Goal: Obtain resource: Download file/media

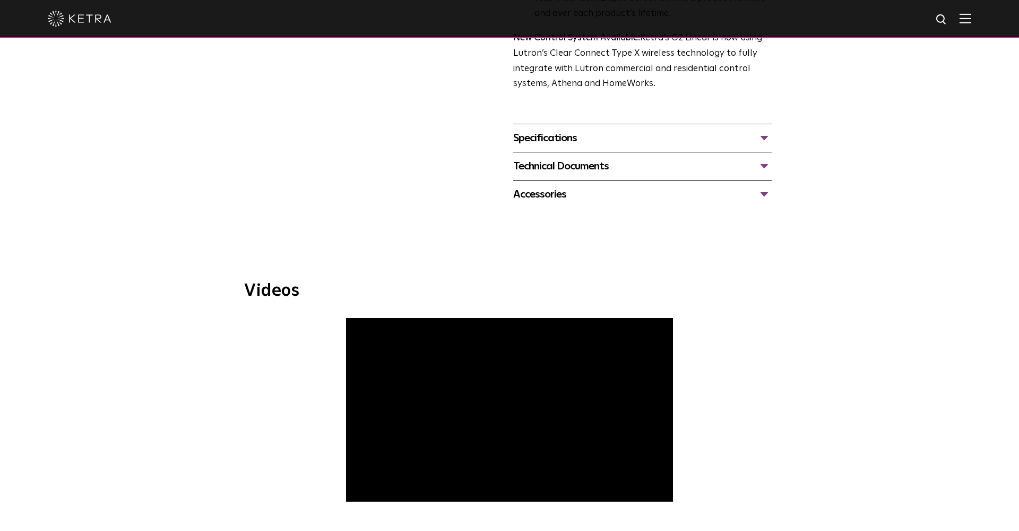
scroll to position [376, 0]
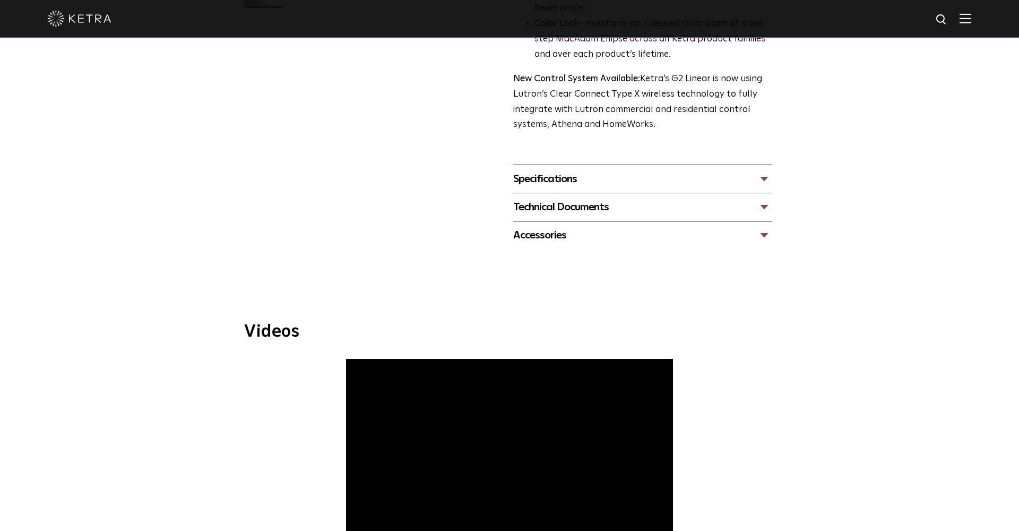
click at [907, 4] on div at bounding box center [510, 18] width 924 height 37
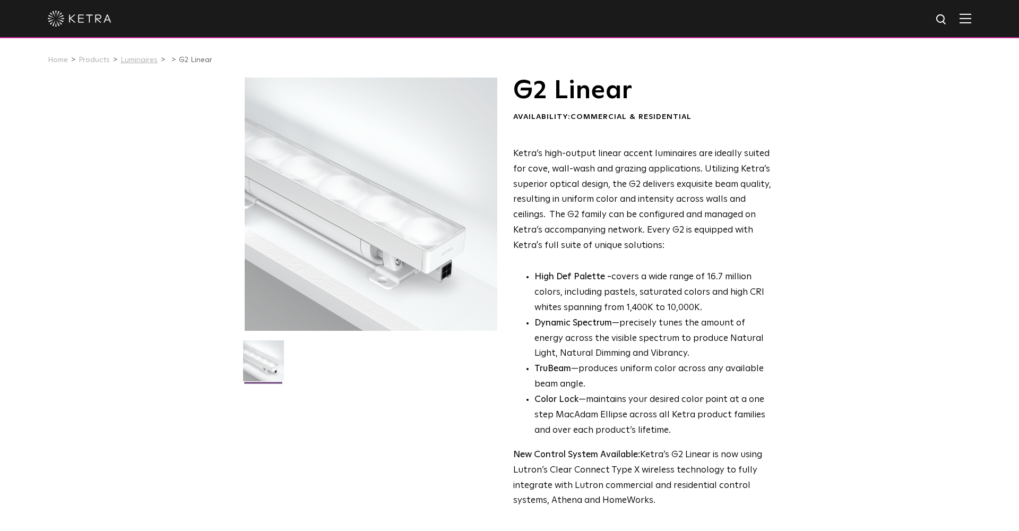
scroll to position [0, 0]
click at [136, 59] on link "Luminaires" at bounding box center [139, 59] width 37 height 7
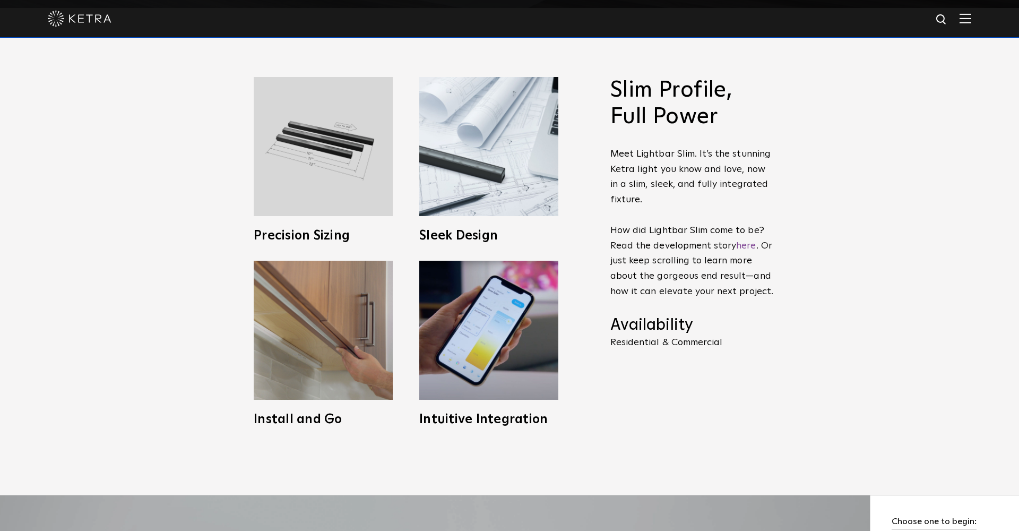
scroll to position [526, 0]
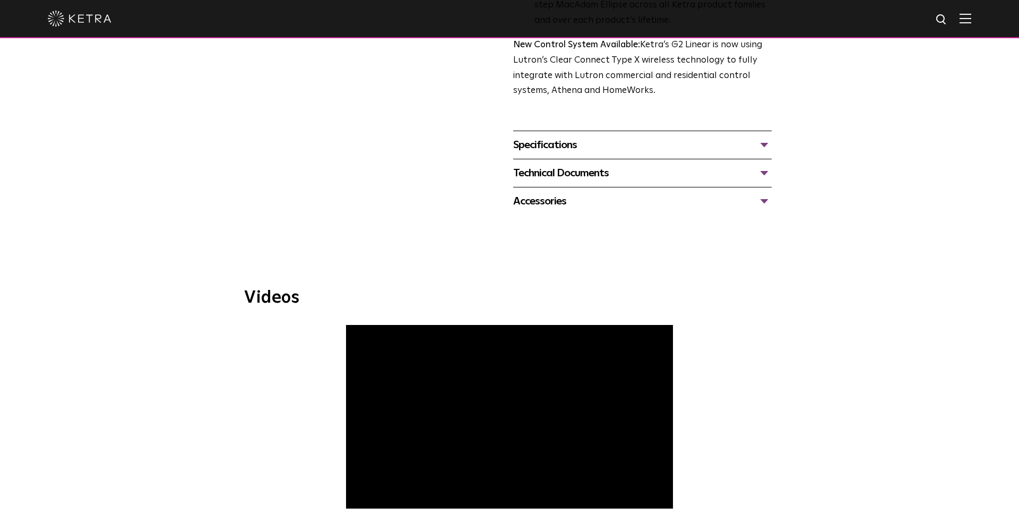
scroll to position [410, 0]
click at [550, 165] on div "Technical Documents" at bounding box center [642, 172] width 259 height 17
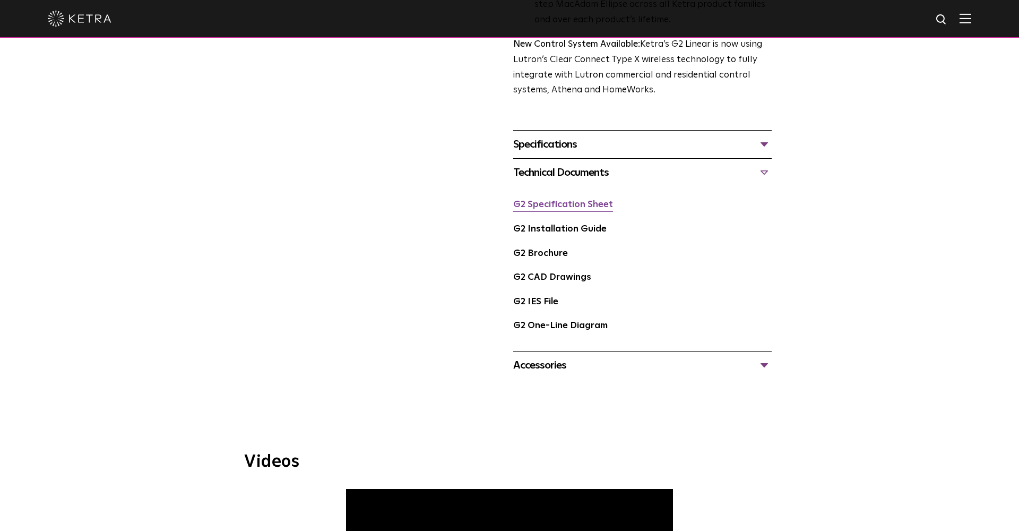
click at [556, 200] on link "G2 Specification Sheet" at bounding box center [563, 204] width 100 height 9
click at [549, 225] on link "G2 Installation Guide" at bounding box center [559, 229] width 93 height 9
click at [584, 200] on link "G2 Specification Sheet" at bounding box center [563, 204] width 100 height 9
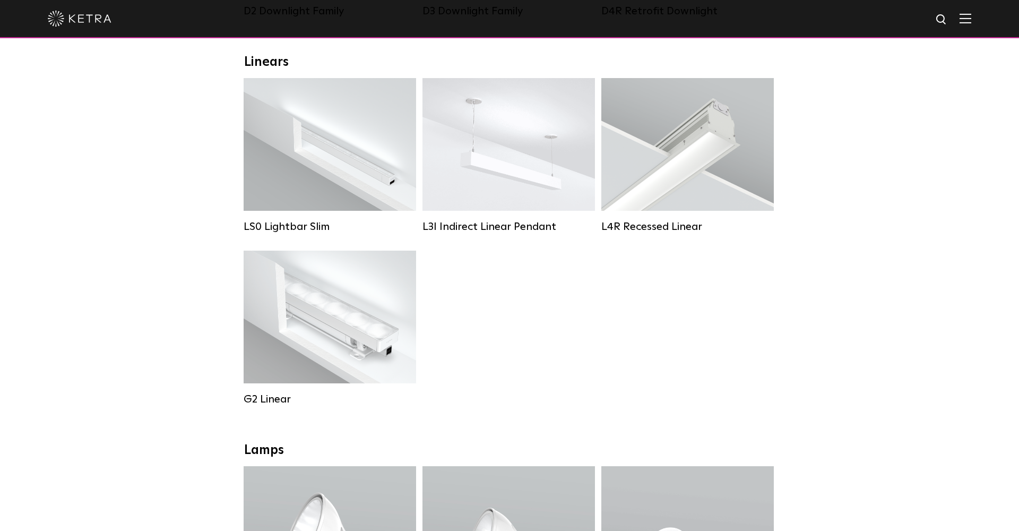
scroll to position [371, 0]
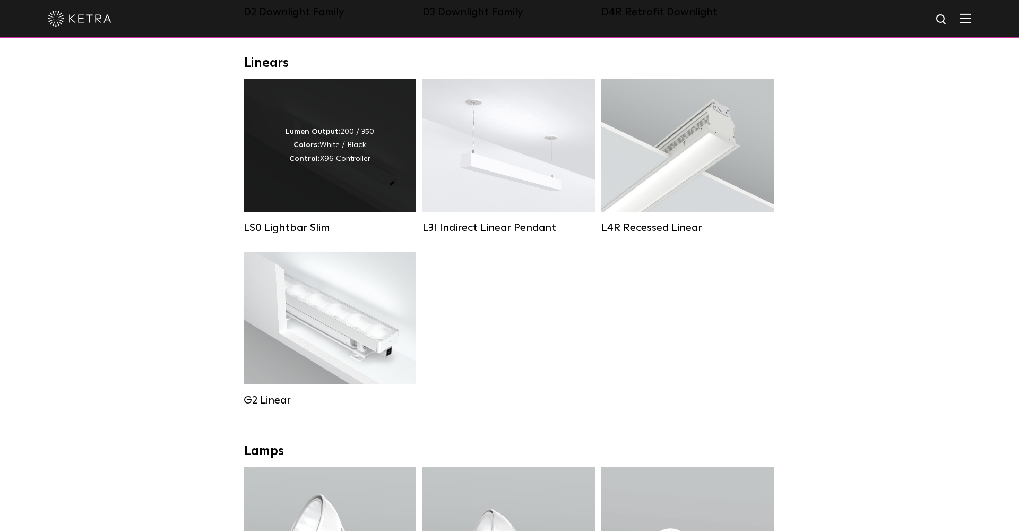
click at [296, 183] on div "Lumen Output: 200 / 350 Colors: White / Black Control: X96 Controller" at bounding box center [330, 145] width 173 height 133
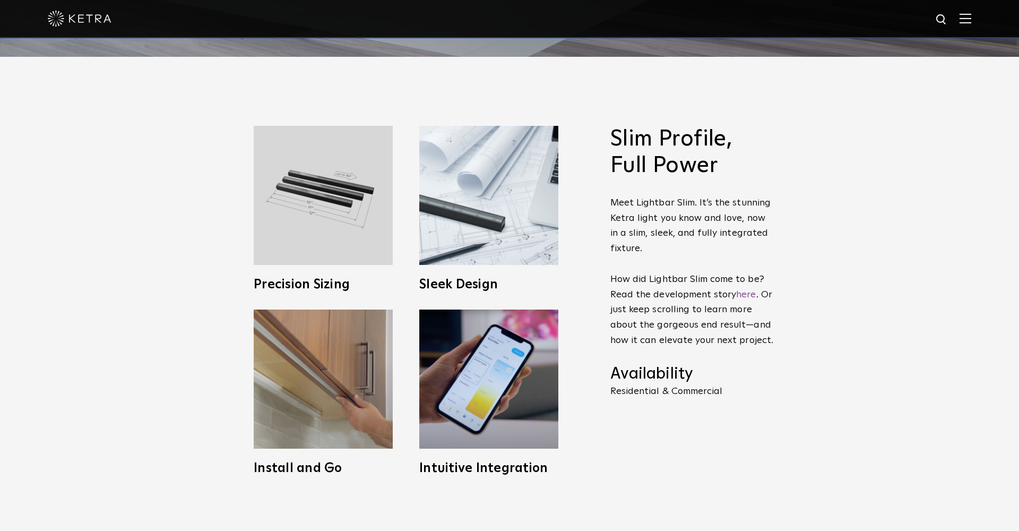
scroll to position [475, 0]
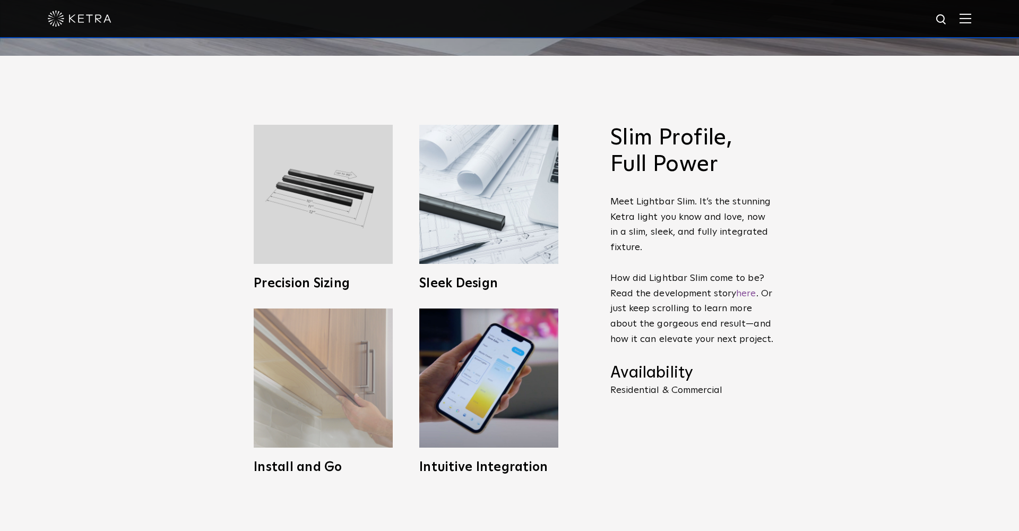
click at [388, 347] on img at bounding box center [323, 377] width 139 height 139
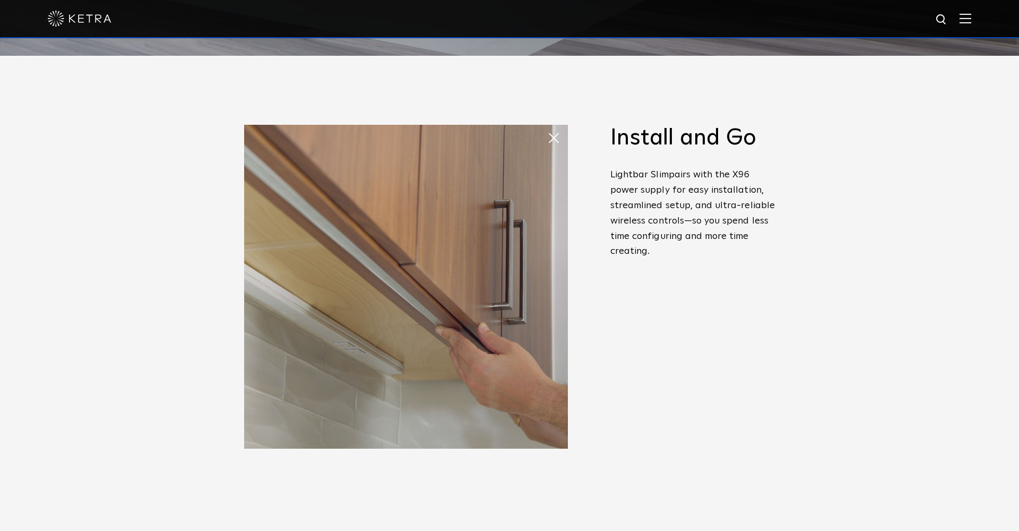
click at [545, 130] on img at bounding box center [406, 287] width 324 height 324
click at [548, 133] on span at bounding box center [557, 137] width 21 height 21
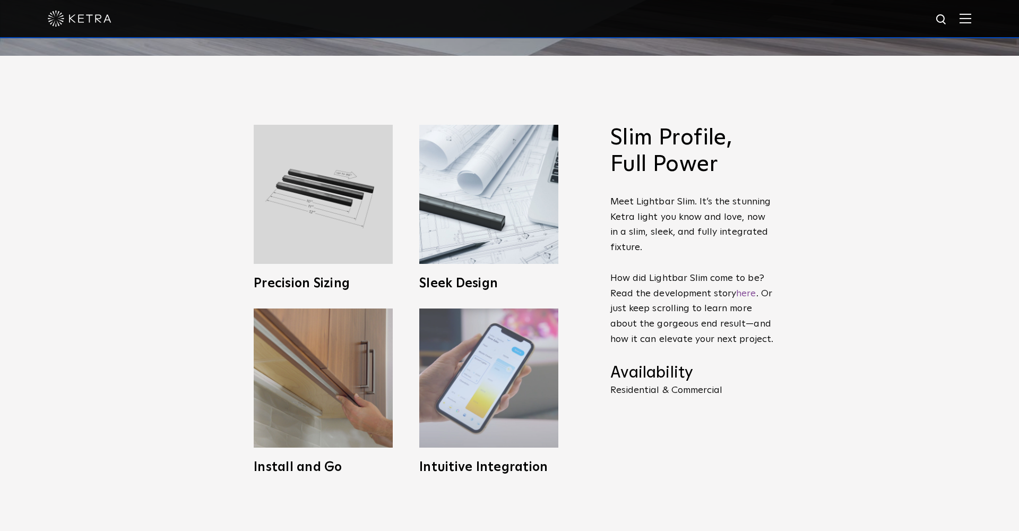
click at [445, 407] on img at bounding box center [488, 377] width 139 height 139
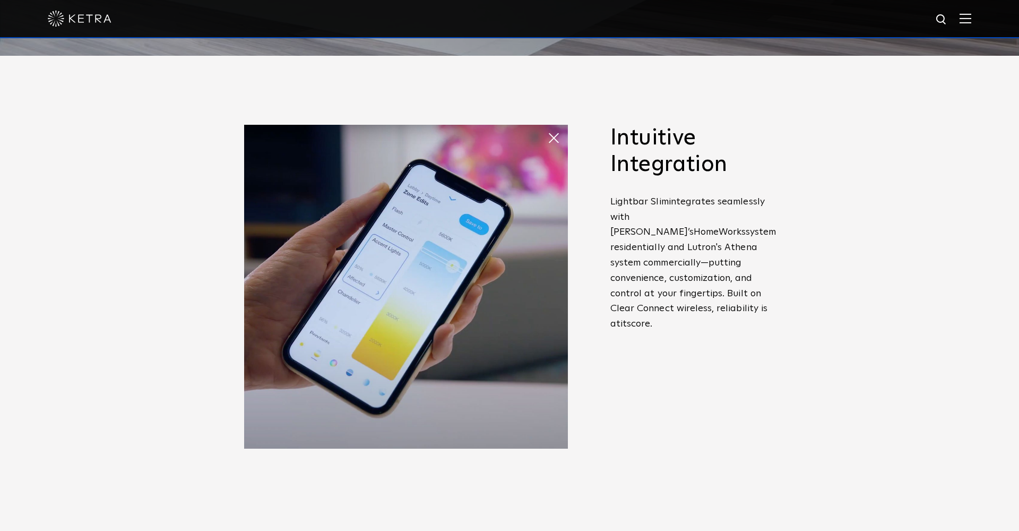
click at [445, 407] on img at bounding box center [406, 287] width 324 height 324
click at [554, 147] on span at bounding box center [557, 137] width 21 height 21
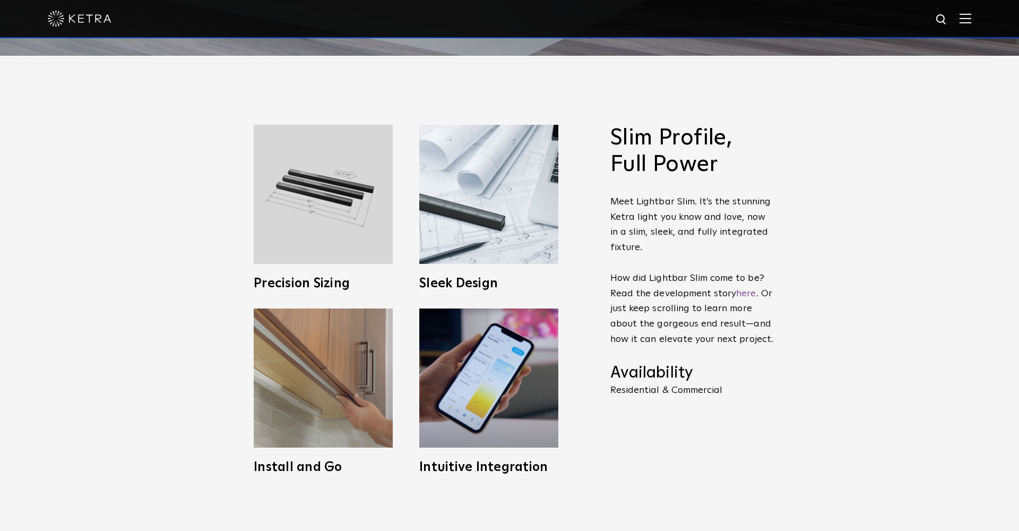
scroll to position [874, 0]
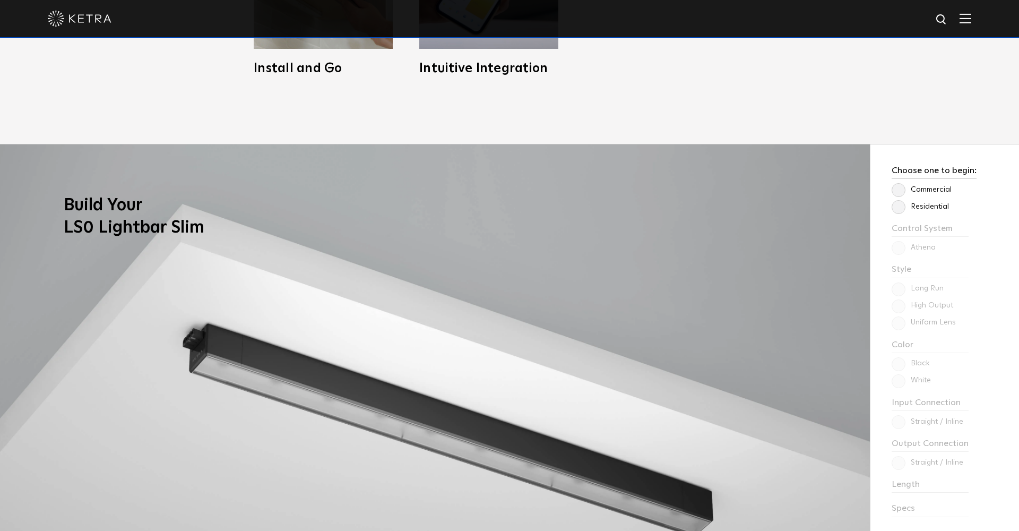
click at [899, 203] on label "Residential" at bounding box center [920, 206] width 57 height 9
click at [0, 0] on input "Residential" at bounding box center [0, 0] width 0 height 0
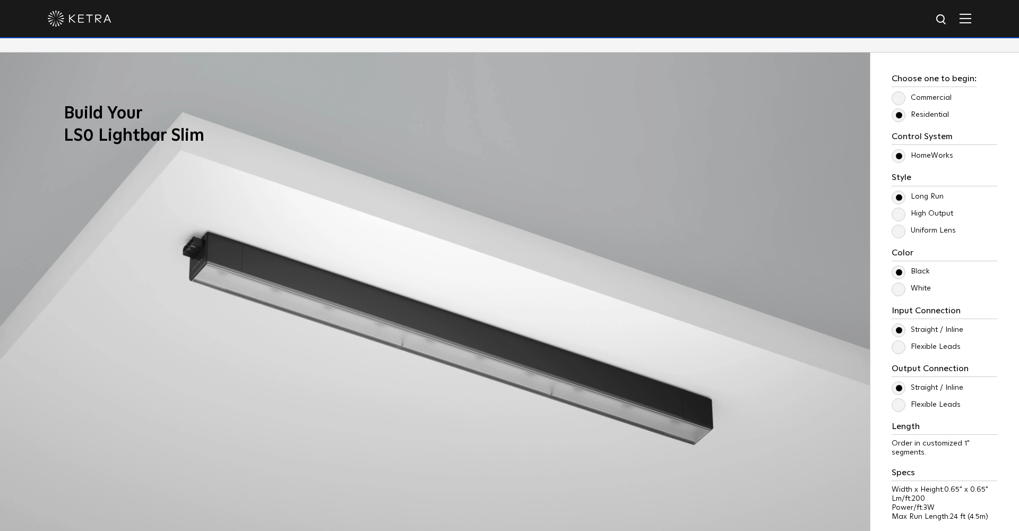
scroll to position [973, 0]
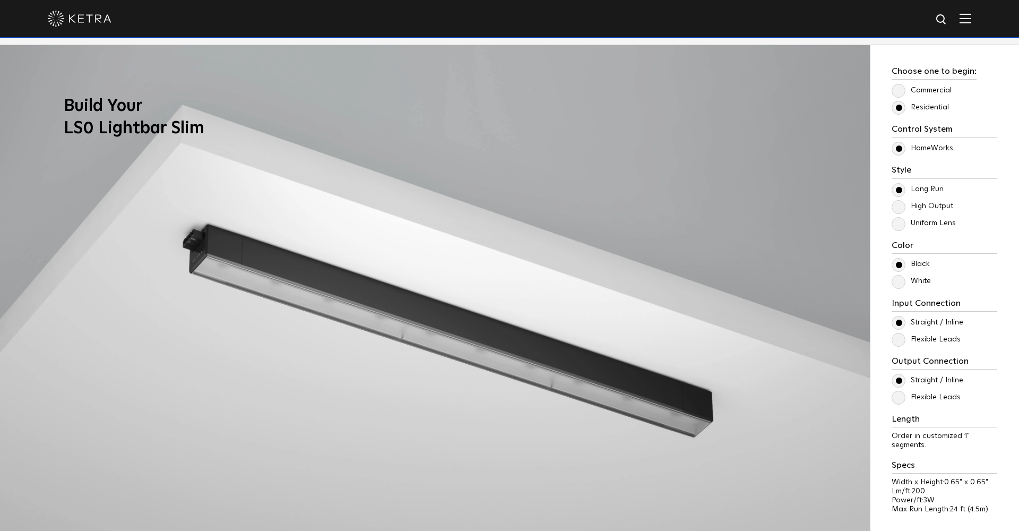
click at [899, 207] on label "High Output" at bounding box center [923, 206] width 62 height 9
click at [0, 0] on input "High Output" at bounding box center [0, 0] width 0 height 0
click at [899, 225] on label "Uniform Lens" at bounding box center [924, 223] width 64 height 9
click at [0, 0] on input "Uniform Lens" at bounding box center [0, 0] width 0 height 0
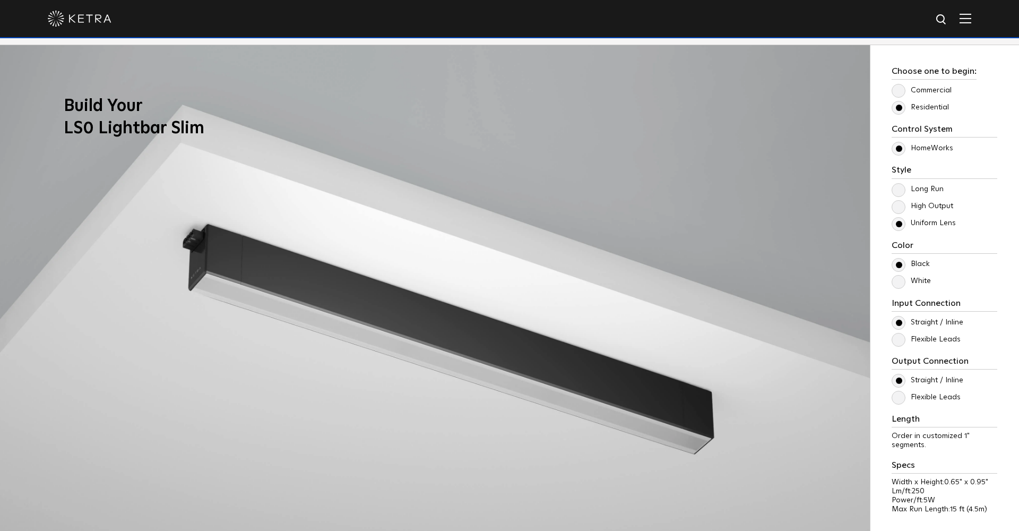
click at [899, 205] on label "High Output" at bounding box center [923, 206] width 62 height 9
click at [0, 0] on input "High Output" at bounding box center [0, 0] width 0 height 0
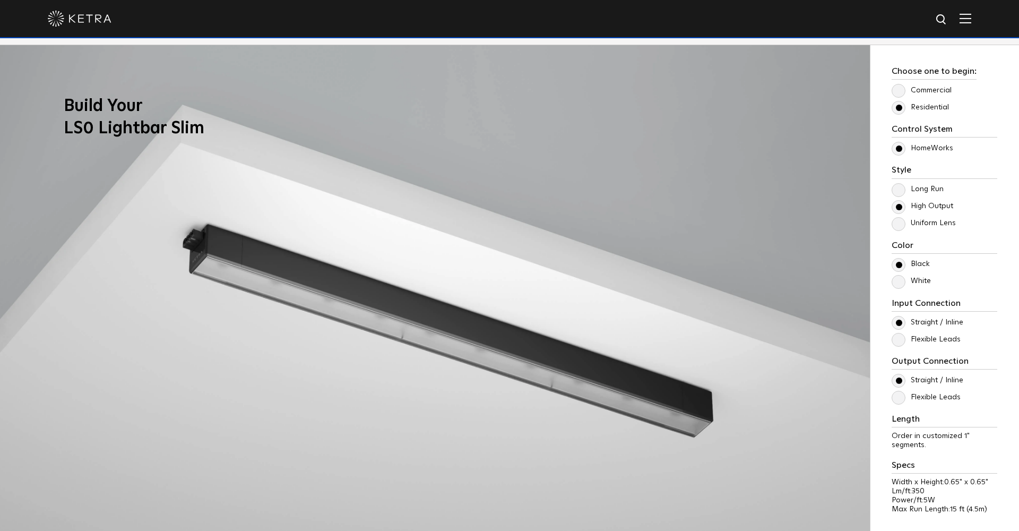
click at [899, 194] on label "Long Run" at bounding box center [918, 189] width 52 height 9
click at [0, 0] on input "Long Run" at bounding box center [0, 0] width 0 height 0
click at [899, 208] on label "High Output" at bounding box center [923, 206] width 62 height 9
click at [0, 0] on input "High Output" at bounding box center [0, 0] width 0 height 0
click at [900, 286] on label "White" at bounding box center [911, 281] width 39 height 9
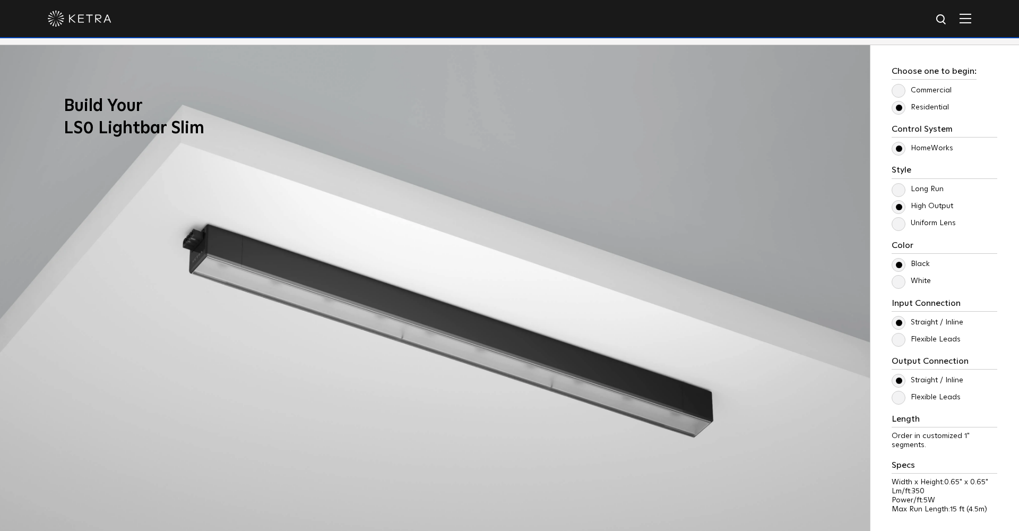
click at [0, 0] on input "White" at bounding box center [0, 0] width 0 height 0
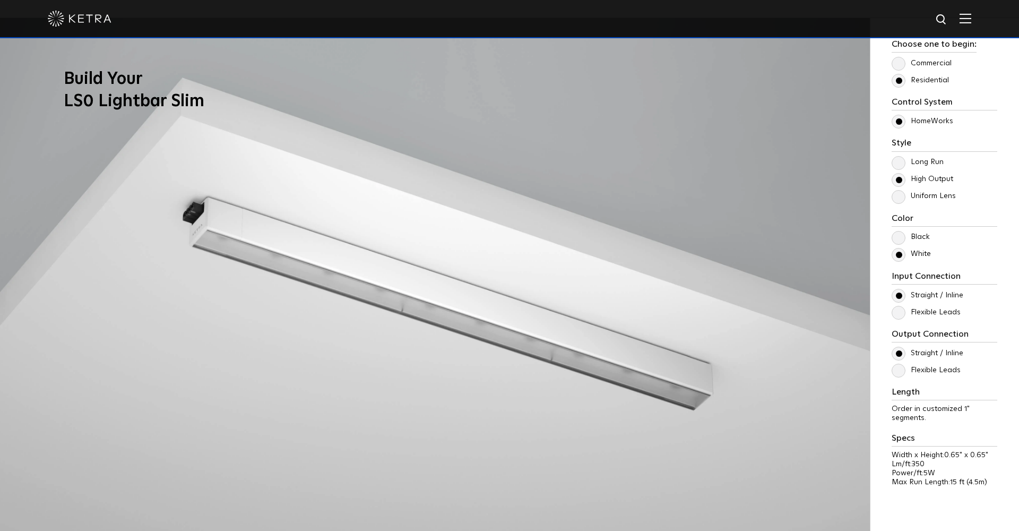
scroll to position [1035, 0]
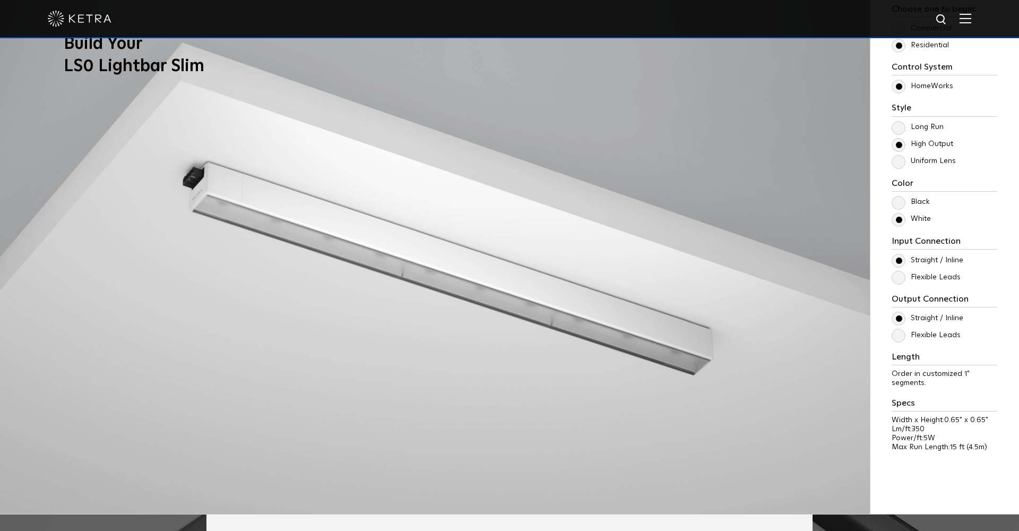
click at [903, 283] on div "Control System Athena HomeWorks Style Long Run High Output Uniform Lens Color 5W" at bounding box center [945, 262] width 106 height 400
click at [901, 277] on label "Flexible Leads" at bounding box center [926, 277] width 69 height 9
click at [0, 0] on input "Flexible Leads" at bounding box center [0, 0] width 0 height 0
click at [899, 331] on label "Flexible Leads" at bounding box center [926, 335] width 69 height 9
click at [0, 0] on input "Flexible Leads" at bounding box center [0, 0] width 0 height 0
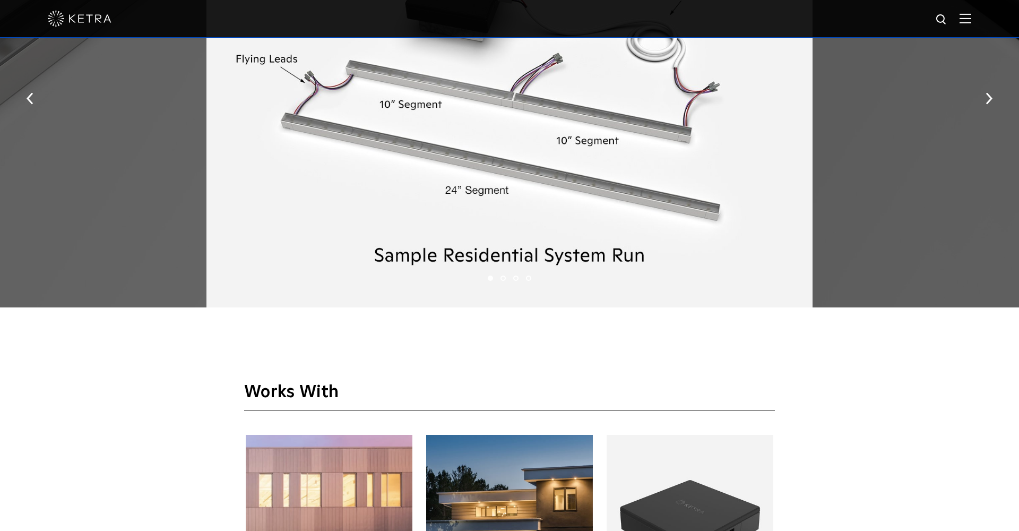
scroll to position [1600, 0]
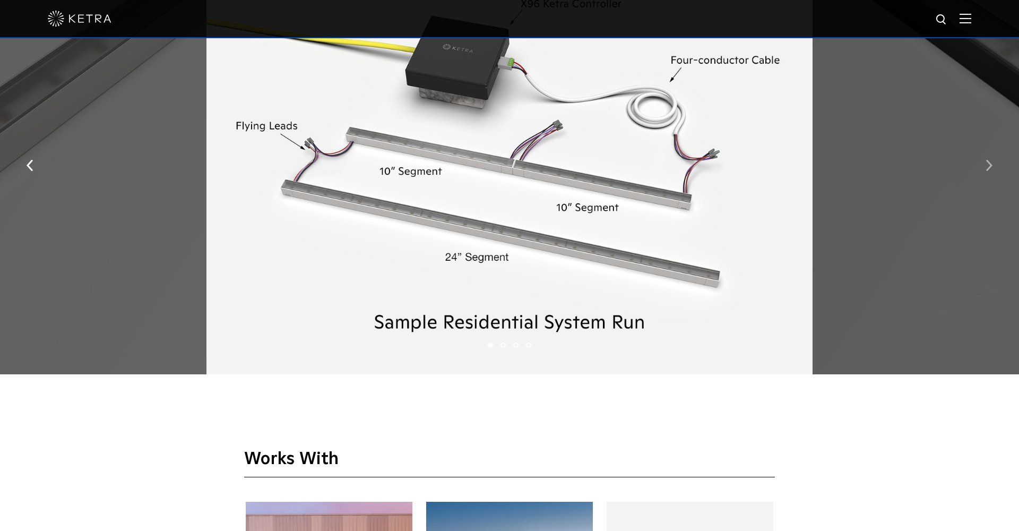
click at [998, 173] on button "button" at bounding box center [989, 164] width 23 height 37
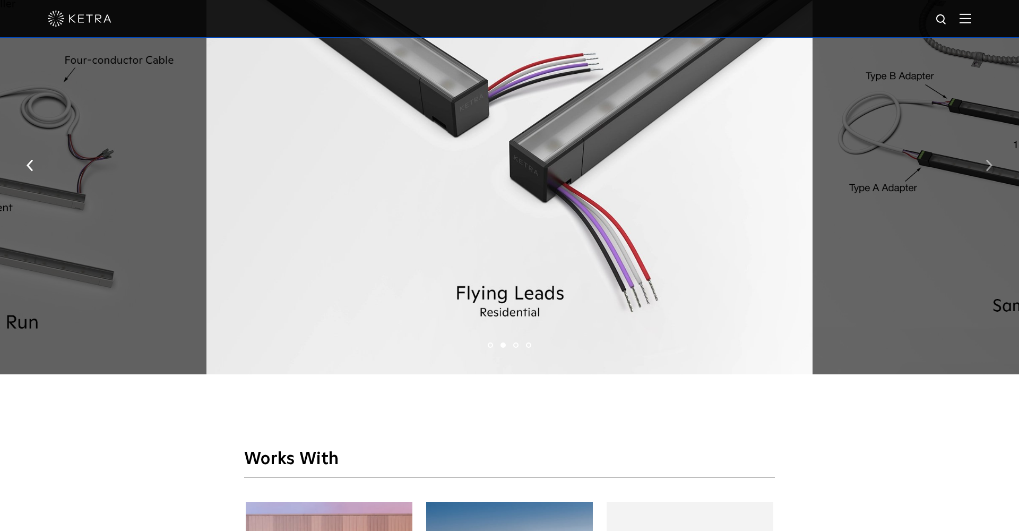
click at [998, 173] on button "button" at bounding box center [989, 164] width 23 height 37
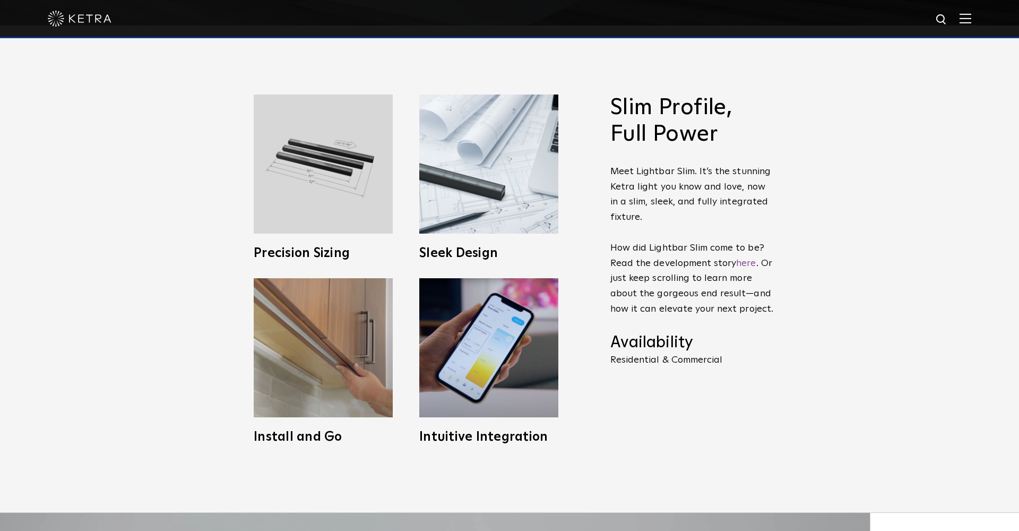
scroll to position [303, 0]
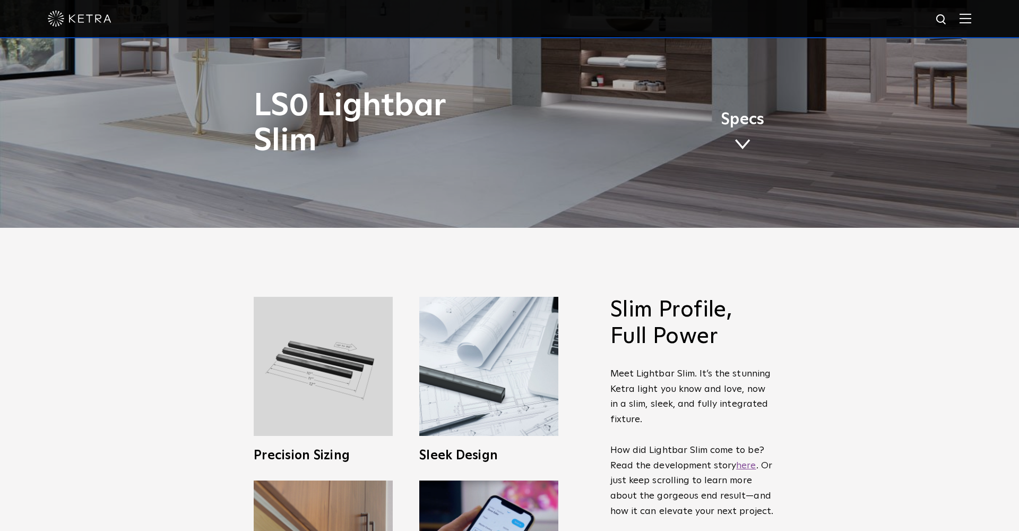
click at [751, 466] on link "here" at bounding box center [746, 466] width 20 height 10
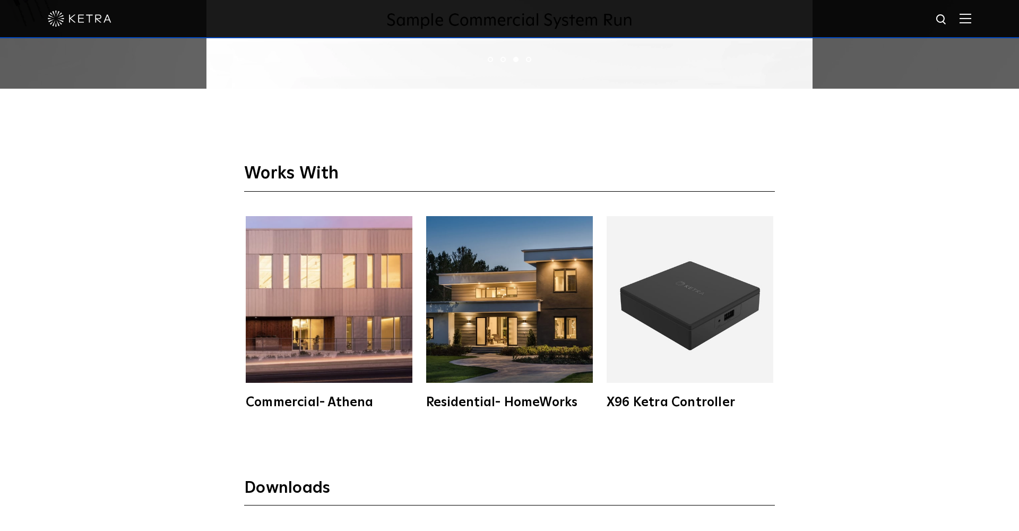
scroll to position [1923, 0]
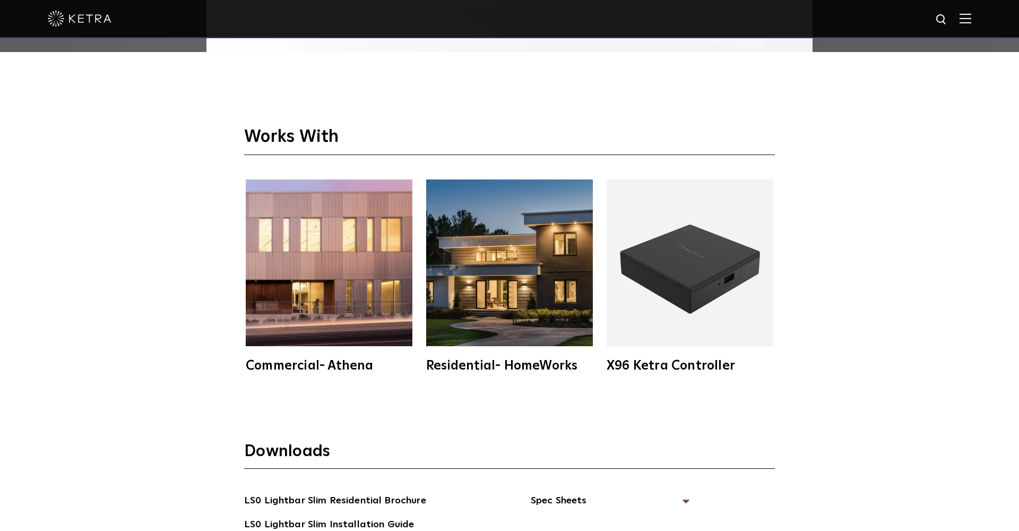
click at [657, 286] on img at bounding box center [690, 262] width 167 height 167
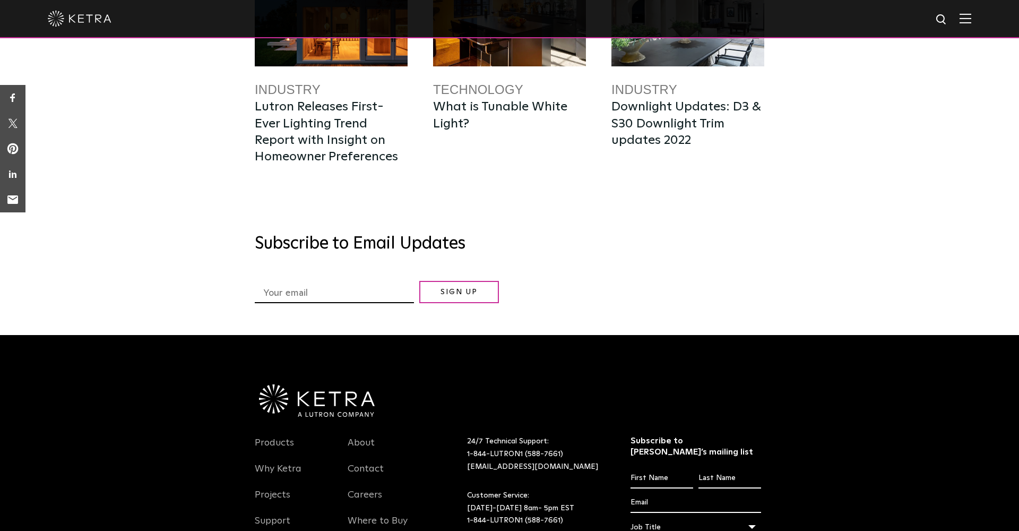
scroll to position [1842, 0]
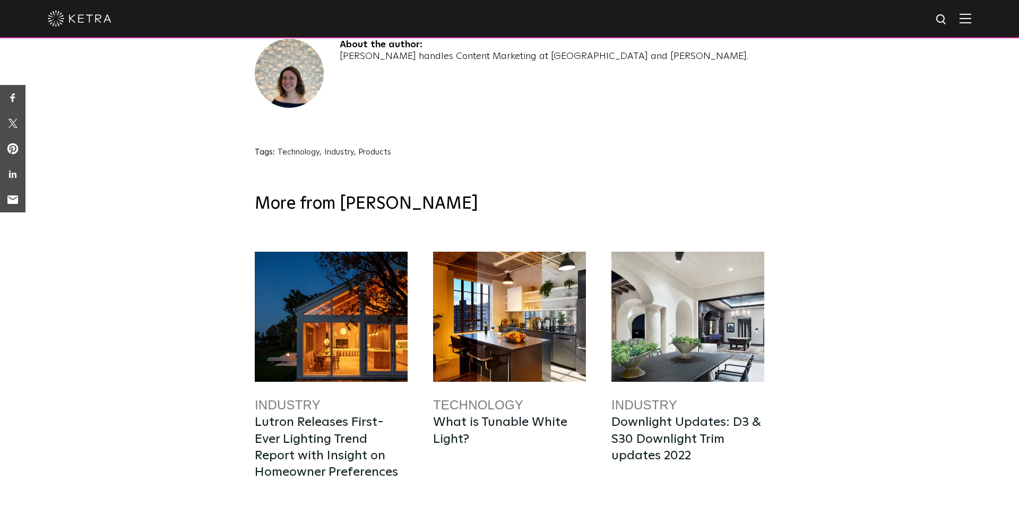
click at [372, 252] on div at bounding box center [331, 317] width 153 height 130
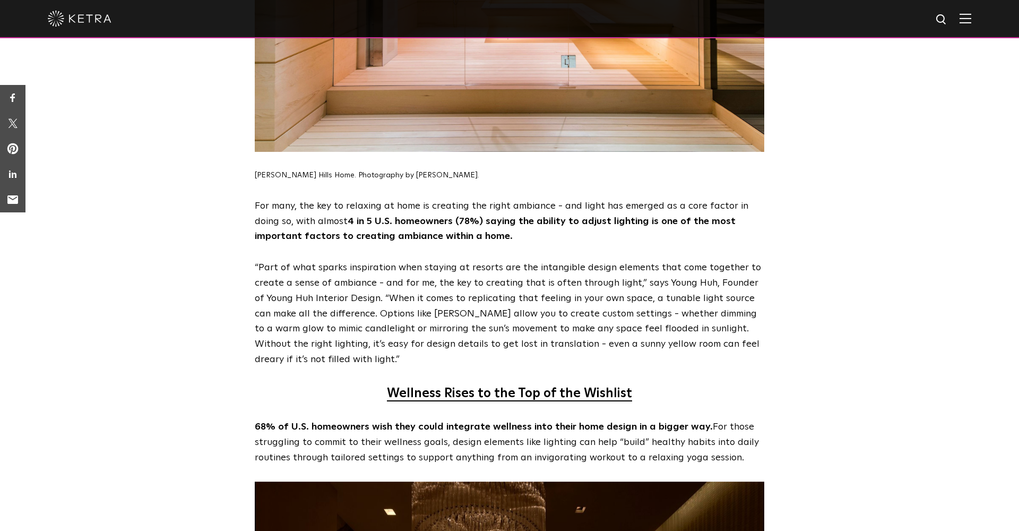
scroll to position [2125, 0]
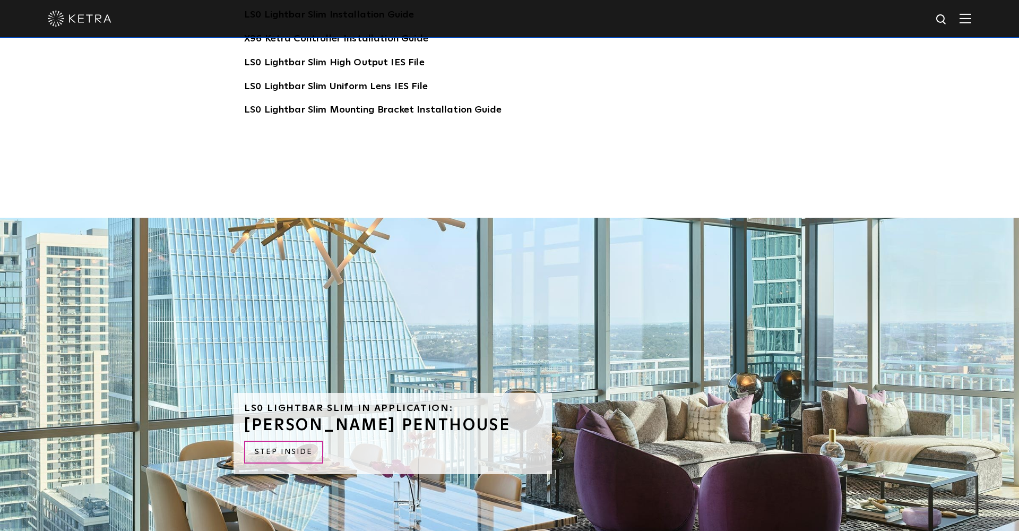
scroll to position [2215, 0]
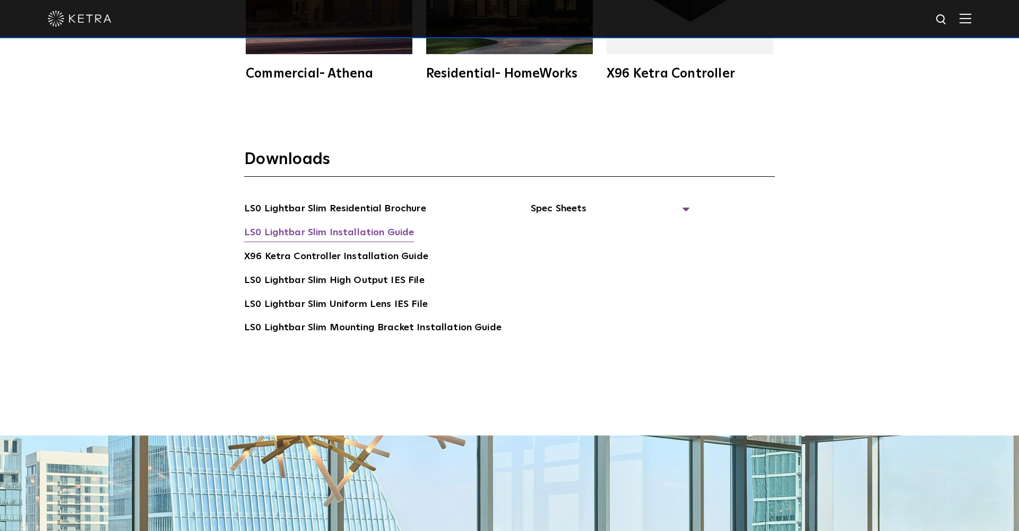
click at [393, 231] on link "LS0 Lightbar Slim Installation Guide" at bounding box center [329, 233] width 170 height 17
click at [531, 201] on span "Spec Sheets" at bounding box center [610, 212] width 159 height 23
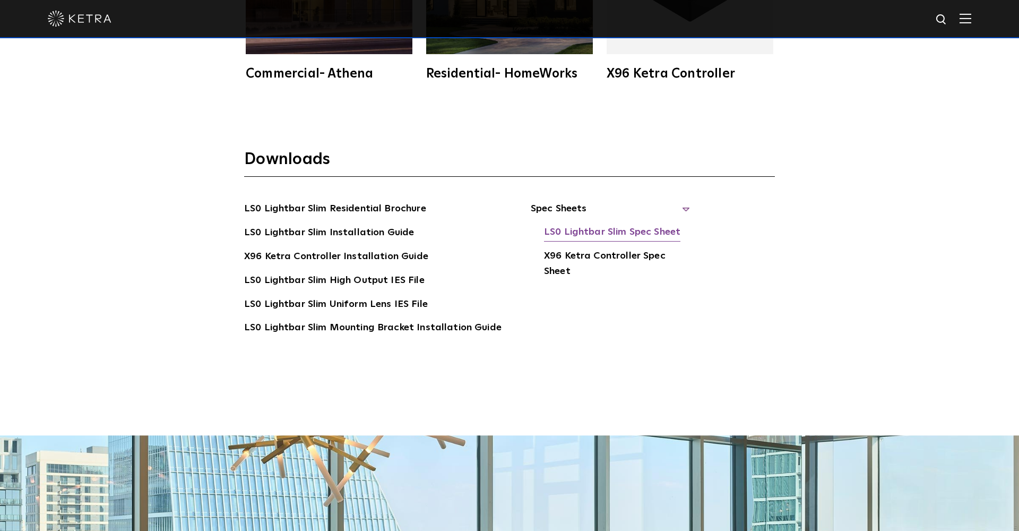
click at [614, 232] on link "LS0 Lightbar Slim Spec Sheet" at bounding box center [612, 233] width 136 height 17
click at [394, 206] on link "LS0 Lightbar Slim Residential Brochure" at bounding box center [335, 209] width 182 height 17
click at [301, 251] on link "X96 Ketra Controller Installation Guide" at bounding box center [336, 257] width 184 height 17
click at [390, 235] on link "LS0 Lightbar Slim Installation Guide" at bounding box center [329, 233] width 170 height 17
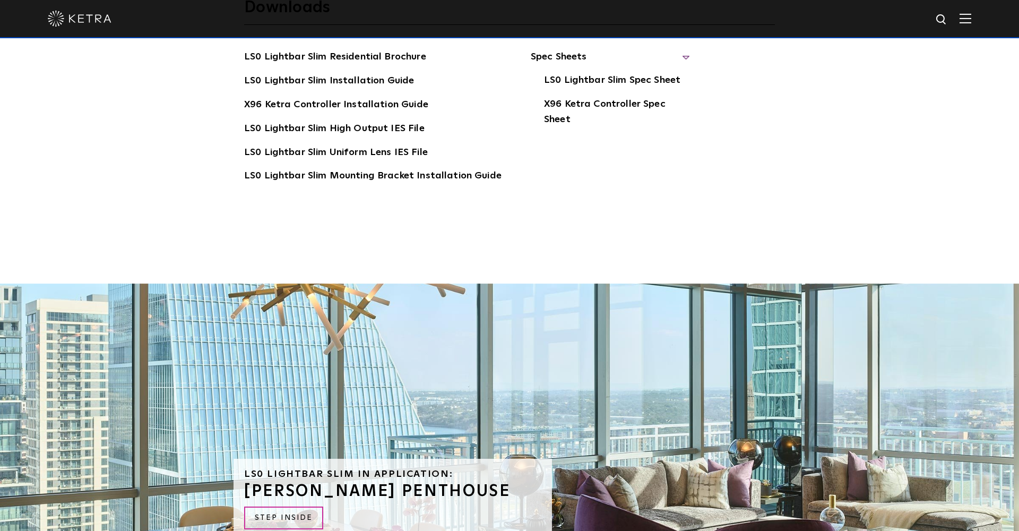
scroll to position [2301, 0]
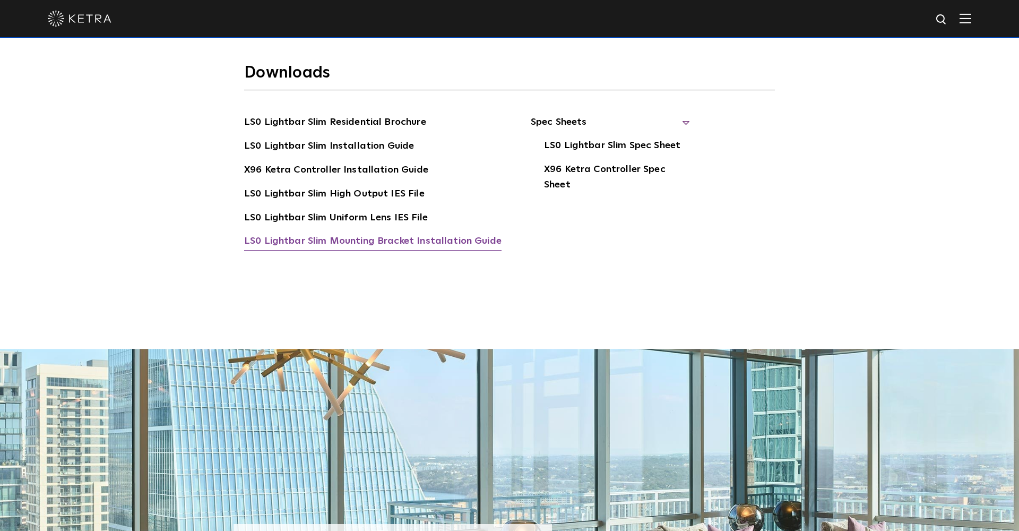
click at [341, 245] on link "LS0 Lightbar Slim Mounting Bracket Installation Guide" at bounding box center [373, 242] width 258 height 17
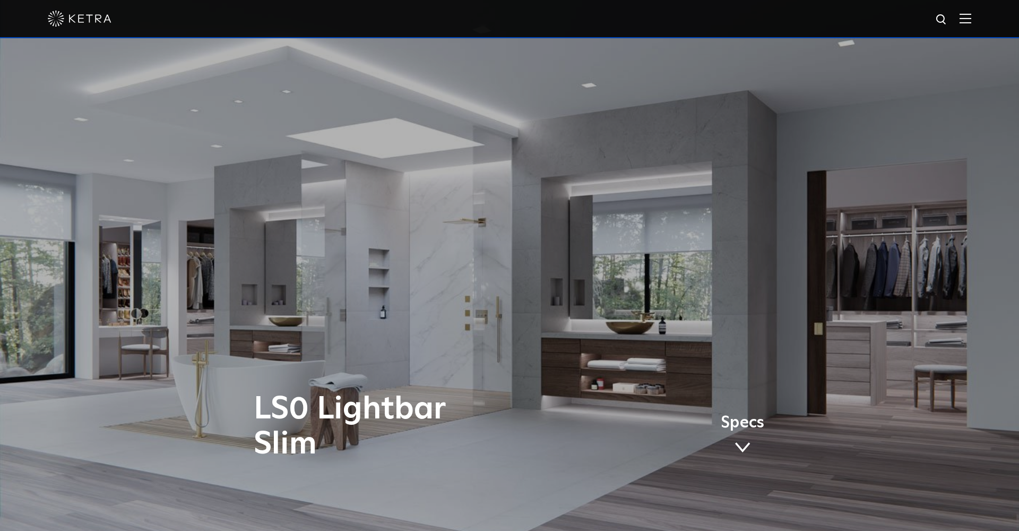
scroll to position [0, 0]
